Goal: Task Accomplishment & Management: Manage account settings

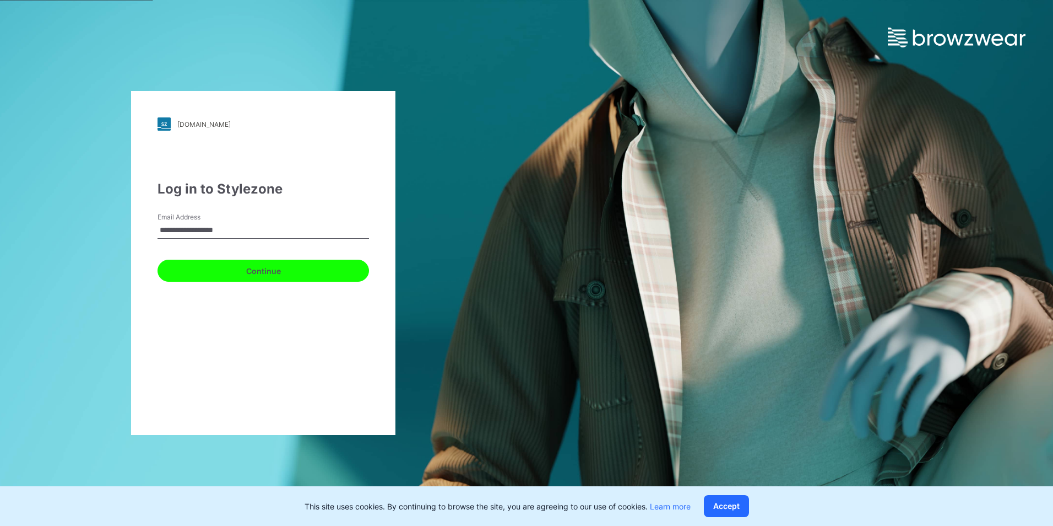
click at [276, 264] on button "Continue" at bounding box center [264, 271] width 212 height 22
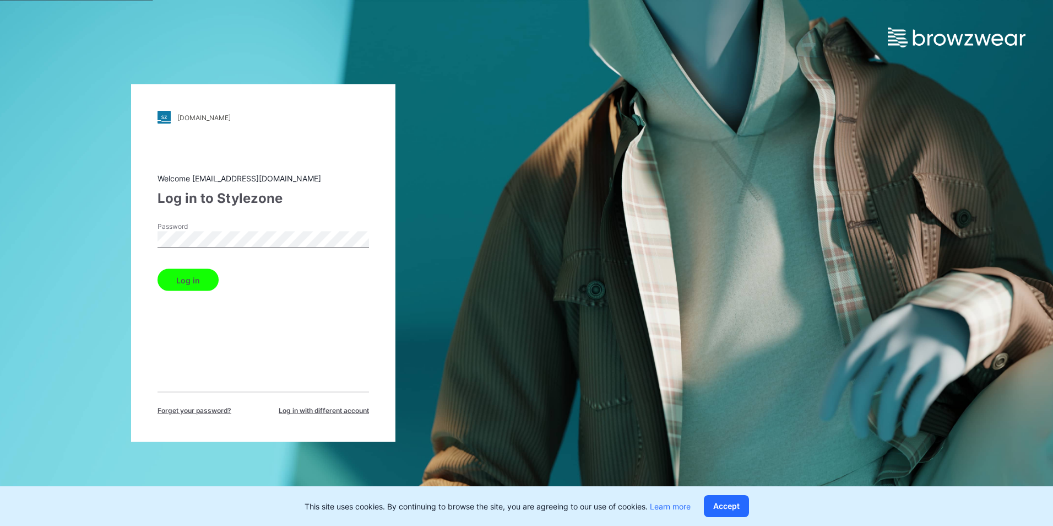
click at [201, 275] on button "Log in" at bounding box center [188, 280] width 61 height 22
